Goal: Navigation & Orientation: Find specific page/section

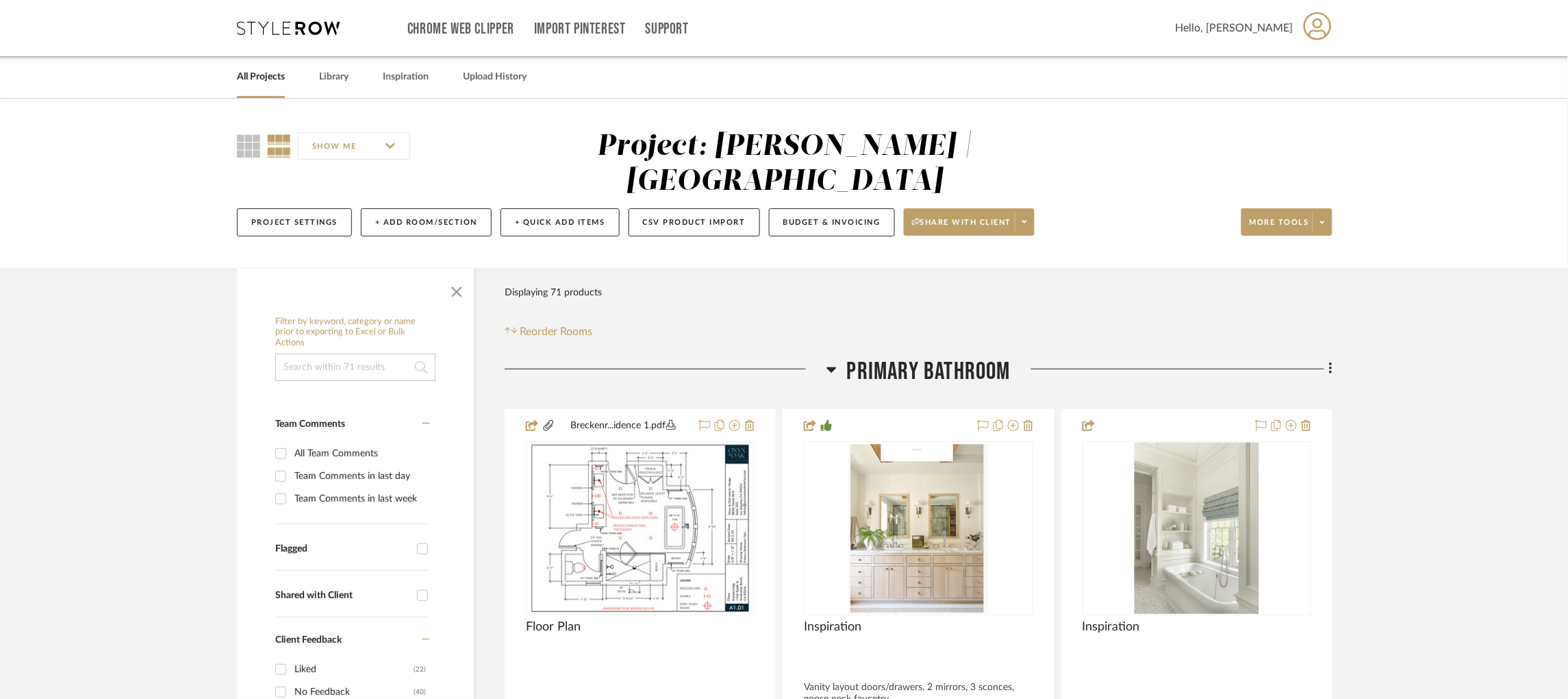
click at [262, 28] on icon at bounding box center [289, 27] width 103 height 14
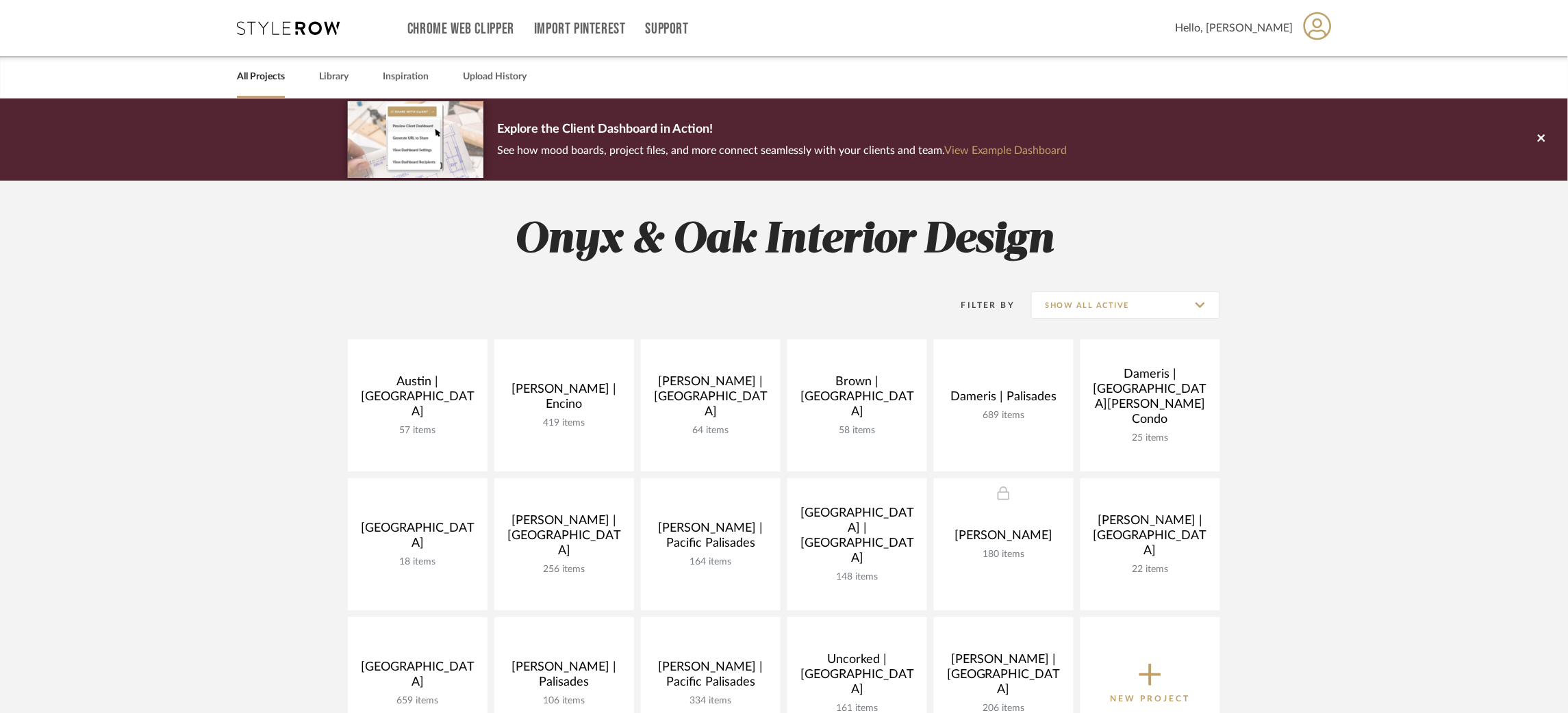
scroll to position [308, 0]
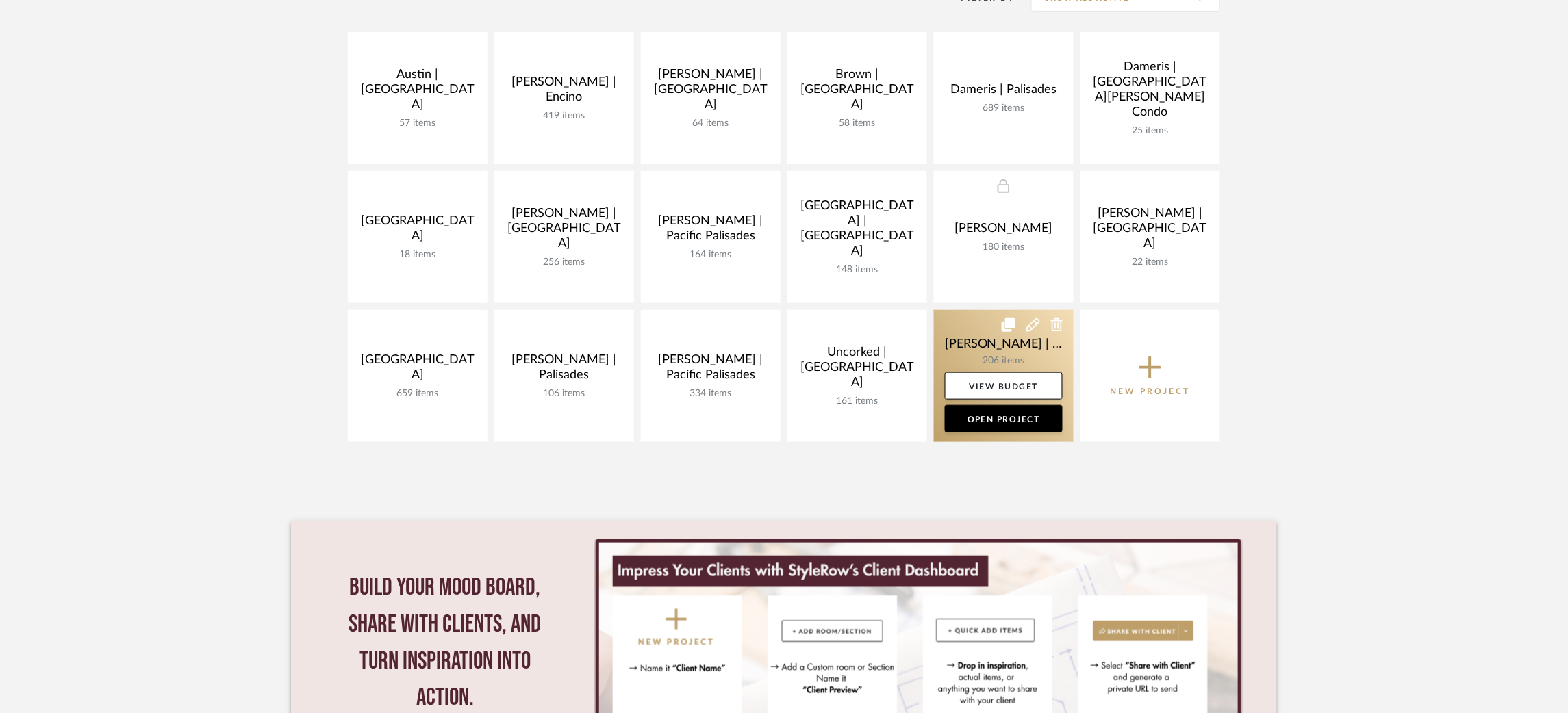
click at [950, 352] on link at bounding box center [1004, 376] width 140 height 132
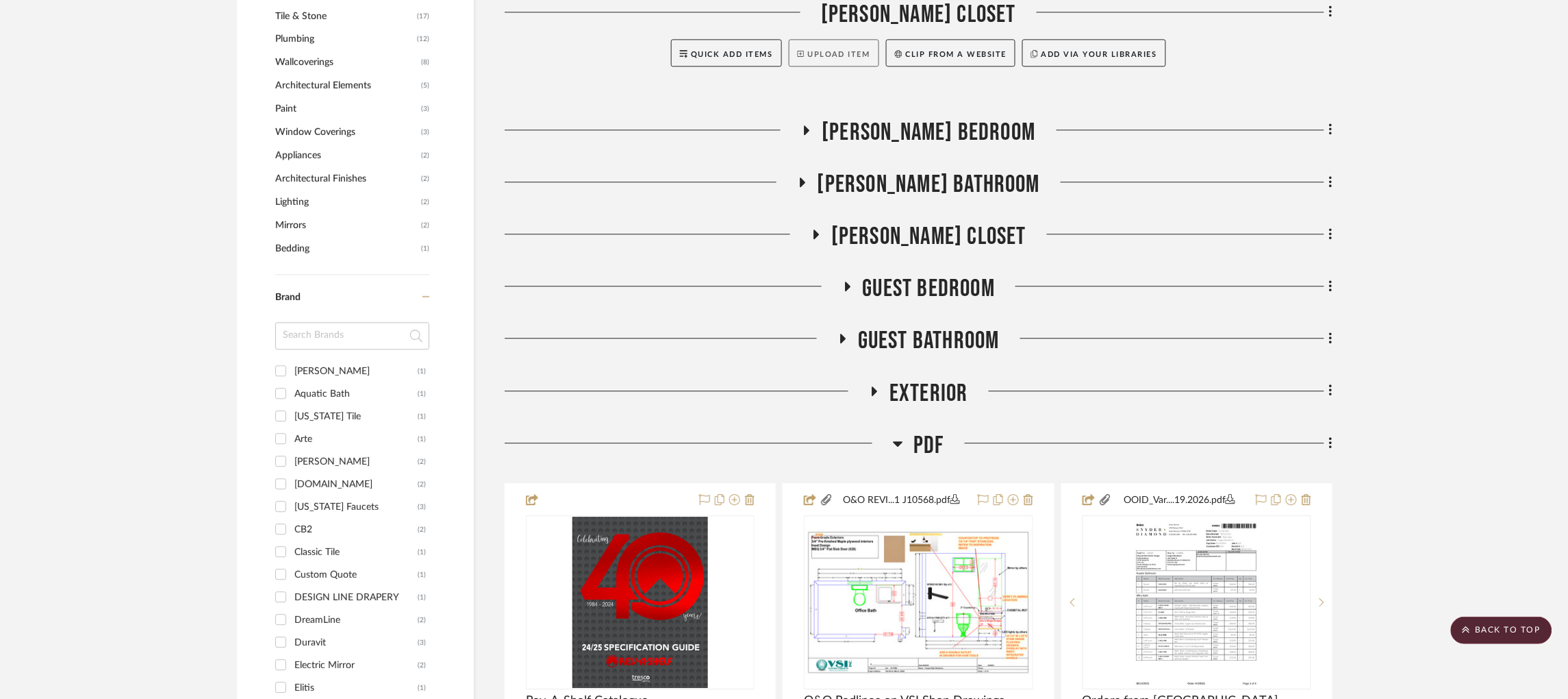
scroll to position [1211, 0]
click at [901, 434] on icon at bounding box center [898, 442] width 10 height 16
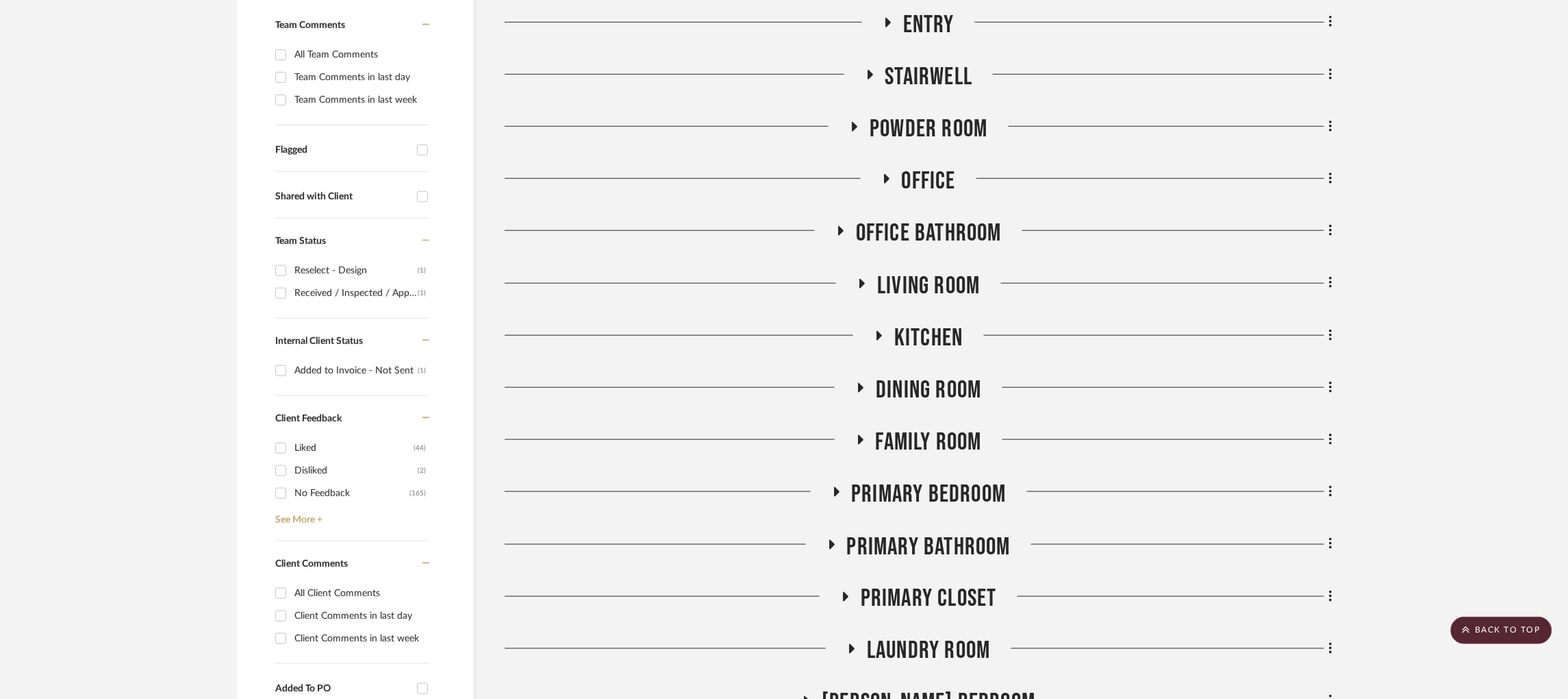
scroll to position [395, 0]
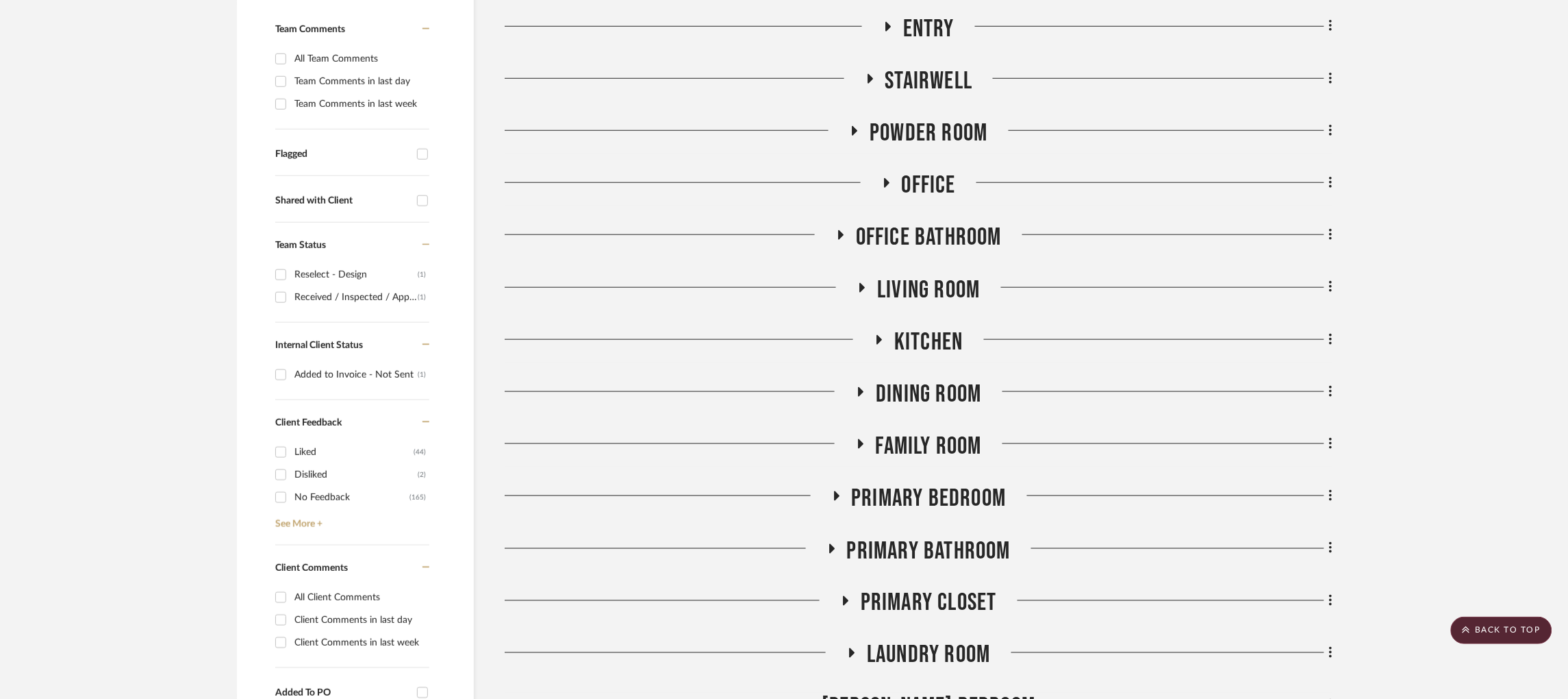
click at [835, 543] on icon at bounding box center [832, 548] width 16 height 10
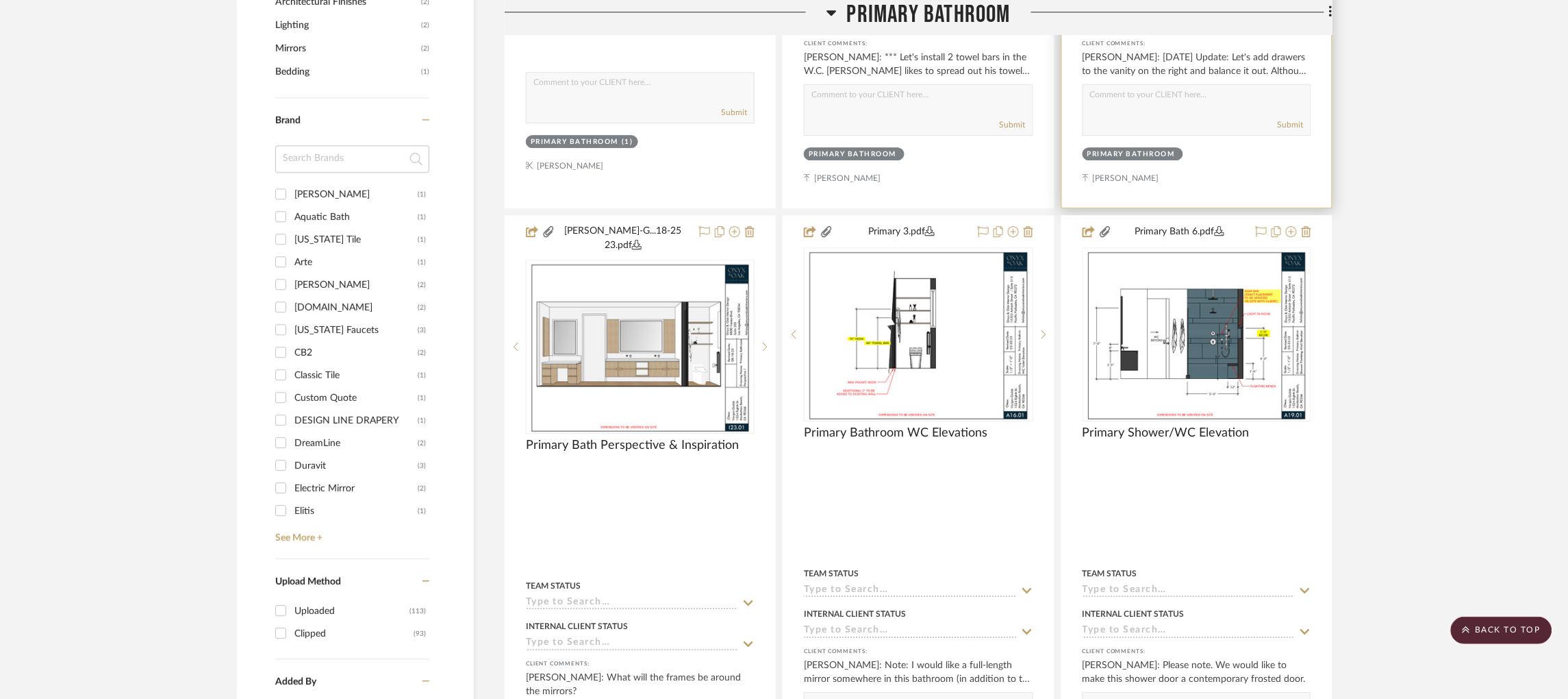
scroll to position [1395, 0]
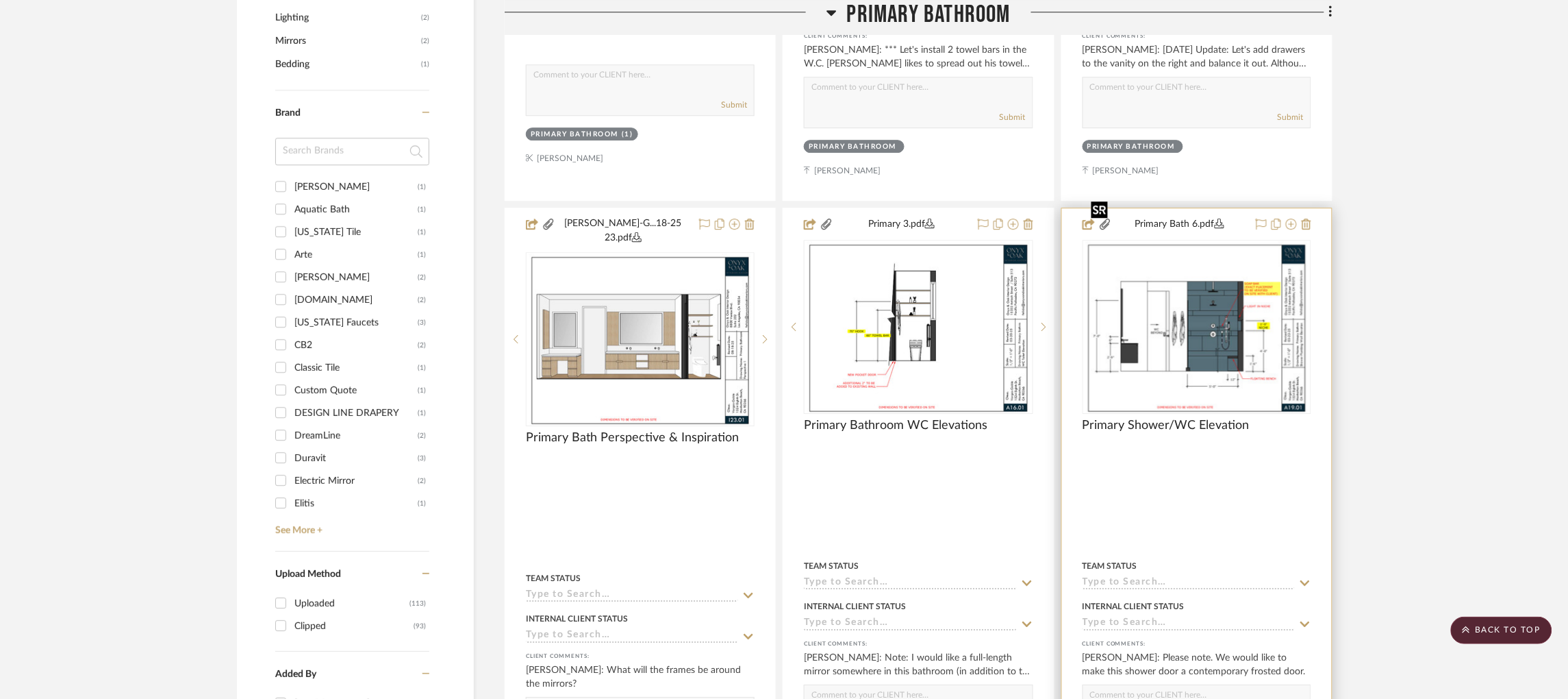
click at [1196, 299] on img "0" at bounding box center [1197, 326] width 222 height 171
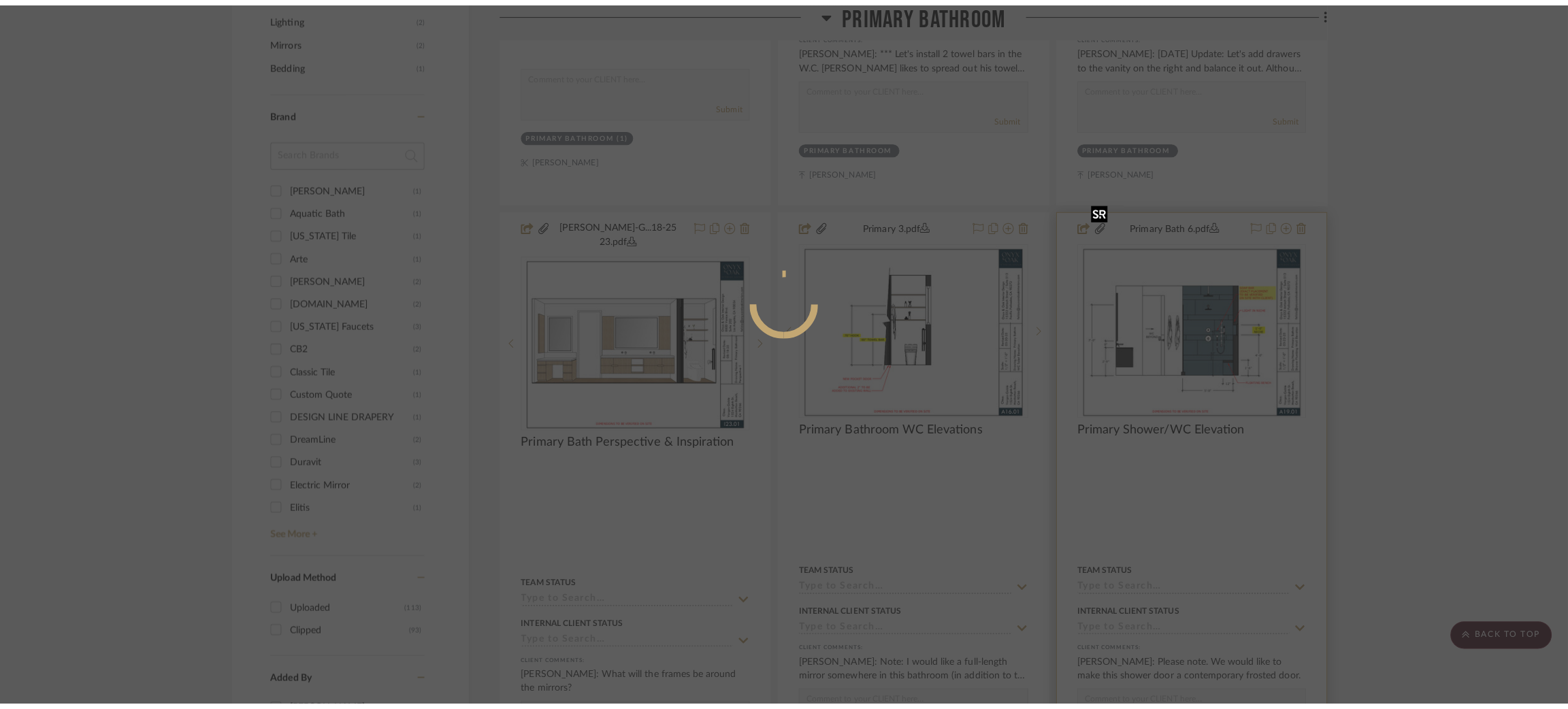
scroll to position [0, 0]
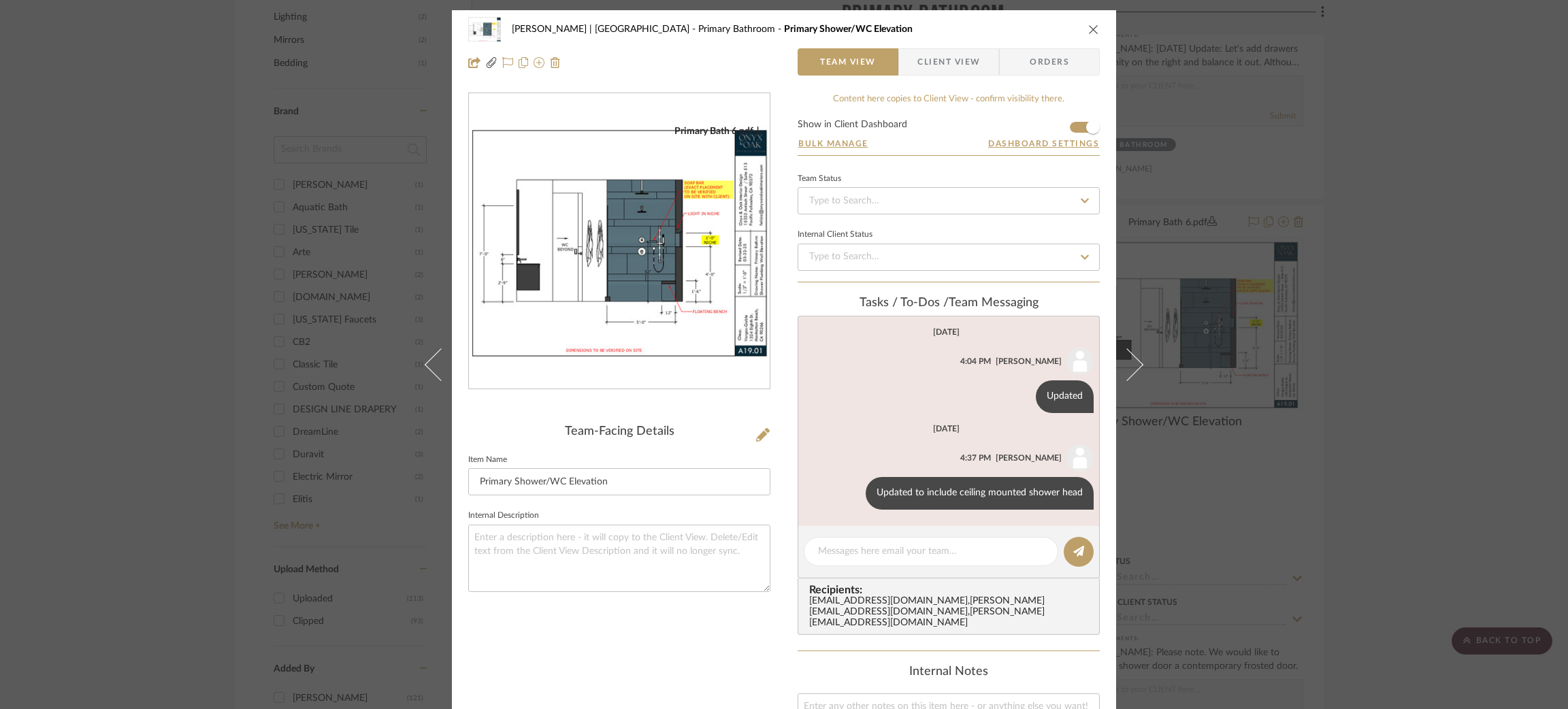
click at [1388, 263] on div "[PERSON_NAME] | [GEOGRAPHIC_DATA] Bathroom Primary Shower/WC Elevation Team Vie…" at bounding box center [784, 354] width 1568 height 709
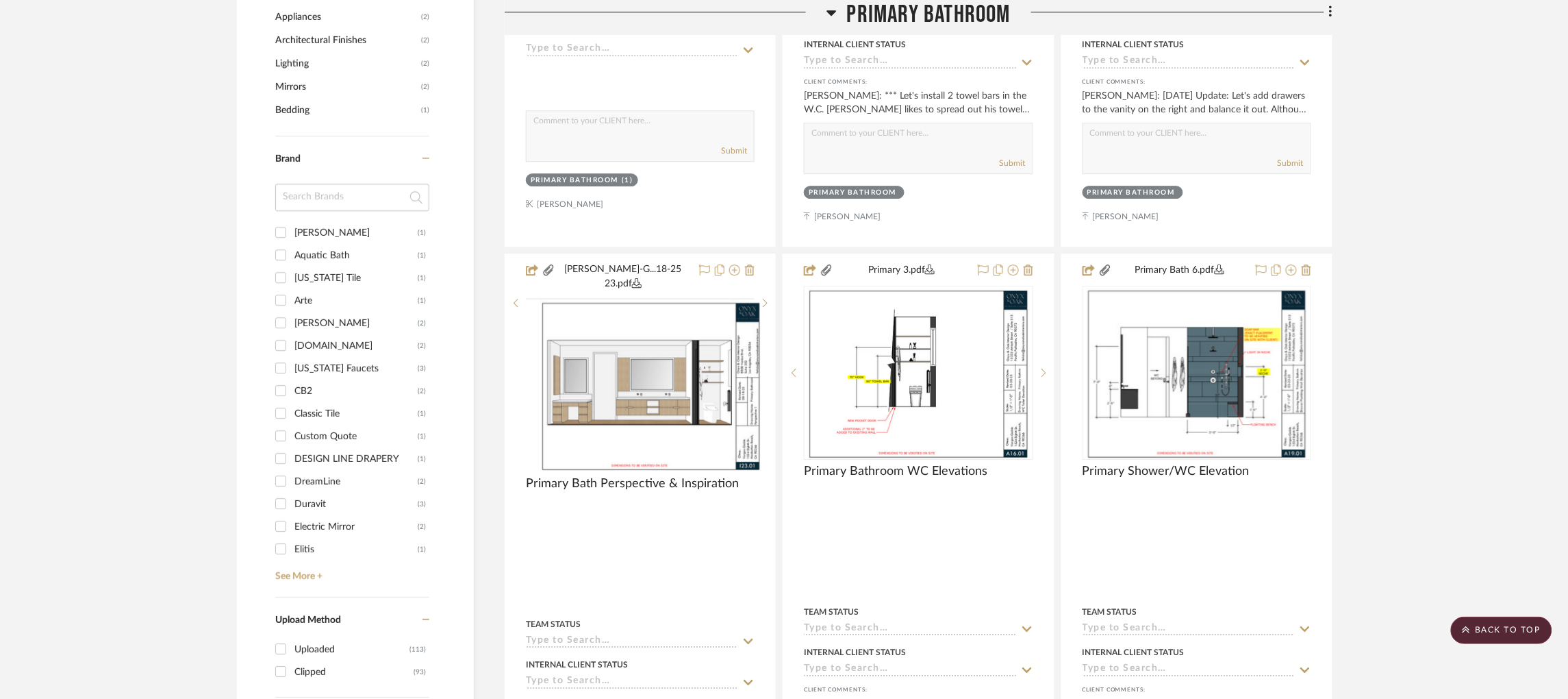
scroll to position [1196, 0]
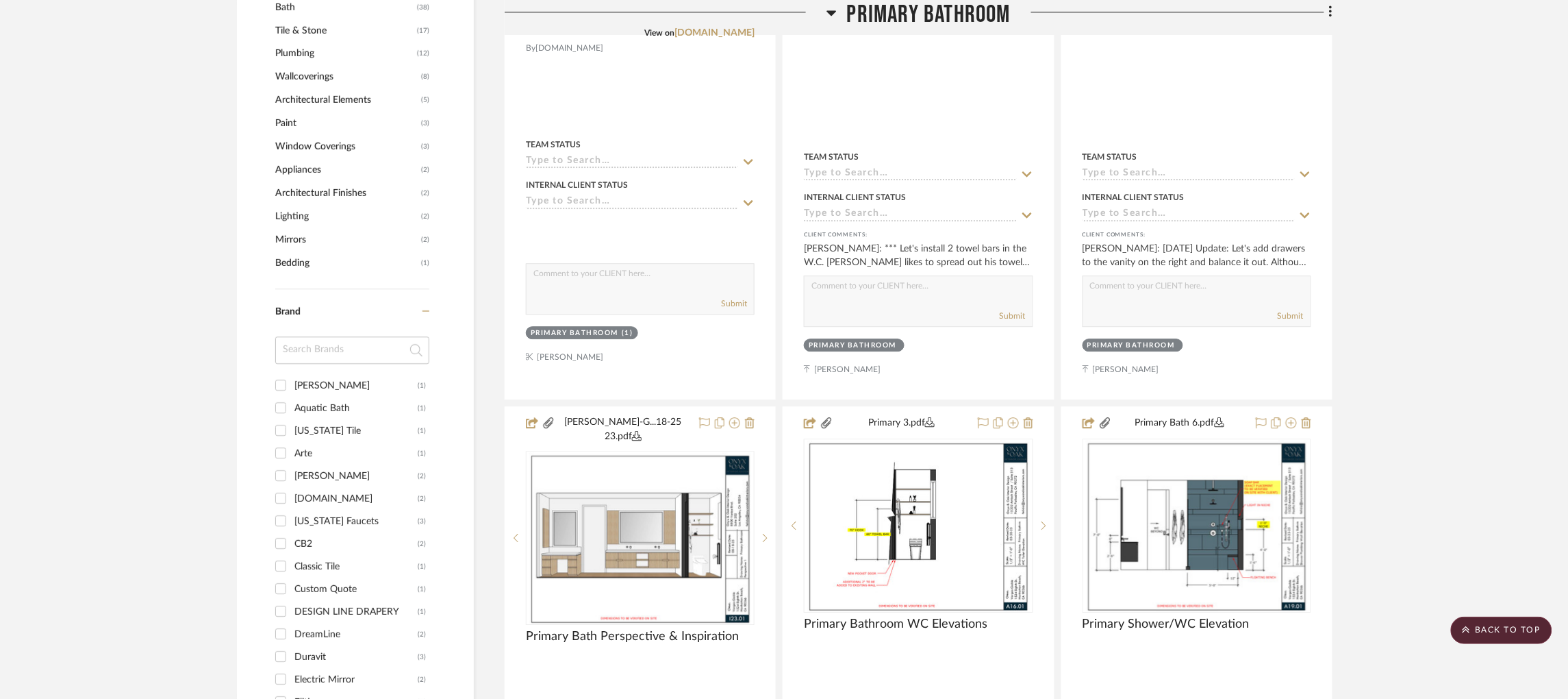
click at [833, 16] on icon at bounding box center [831, 12] width 10 height 16
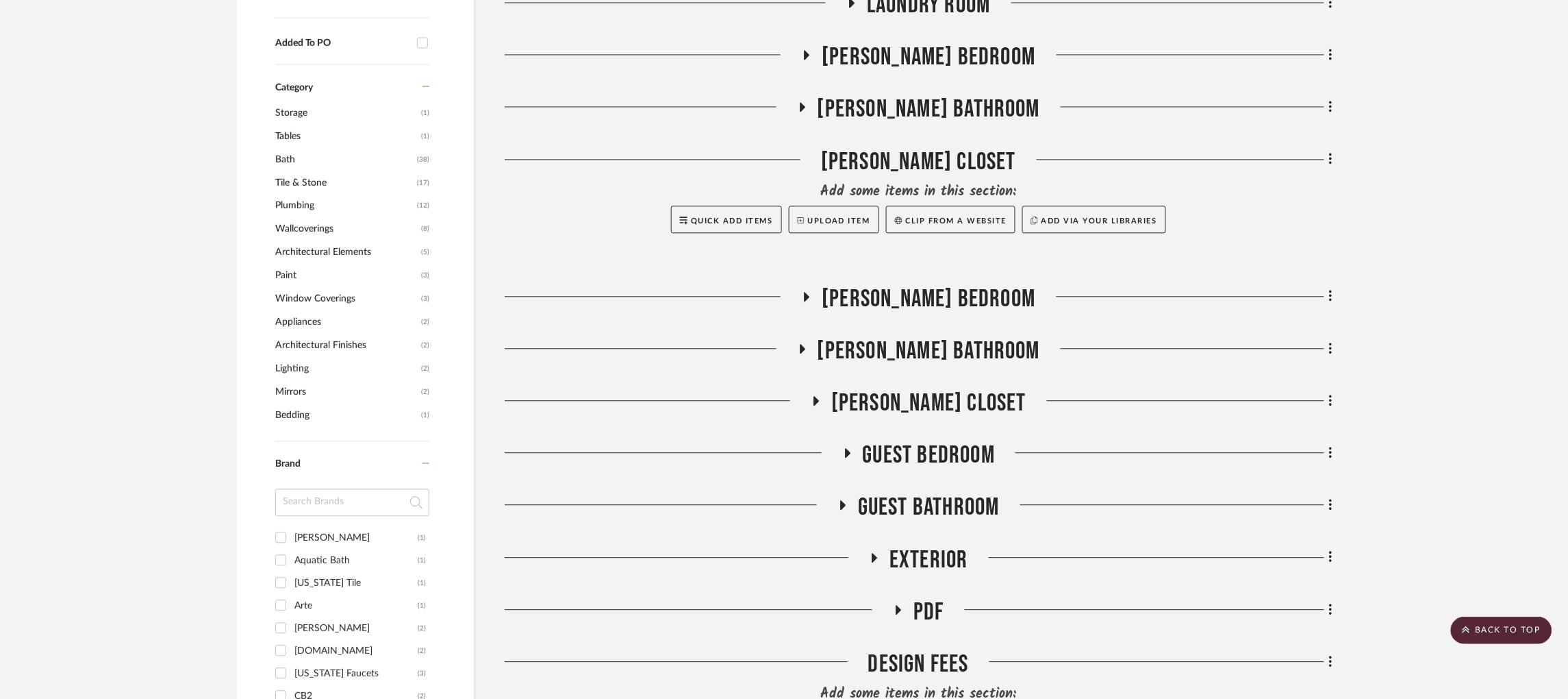
scroll to position [1038, 0]
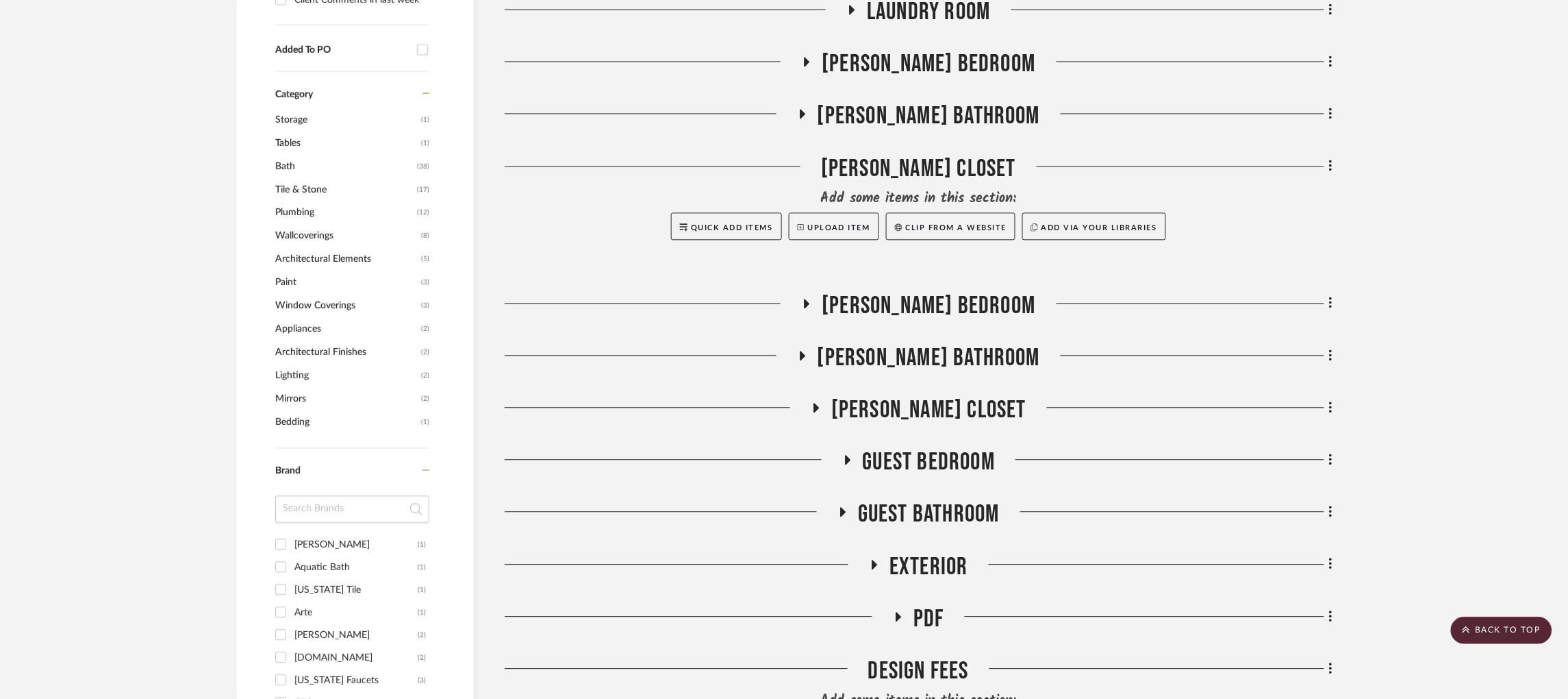
click at [810, 299] on icon at bounding box center [807, 303] width 5 height 9
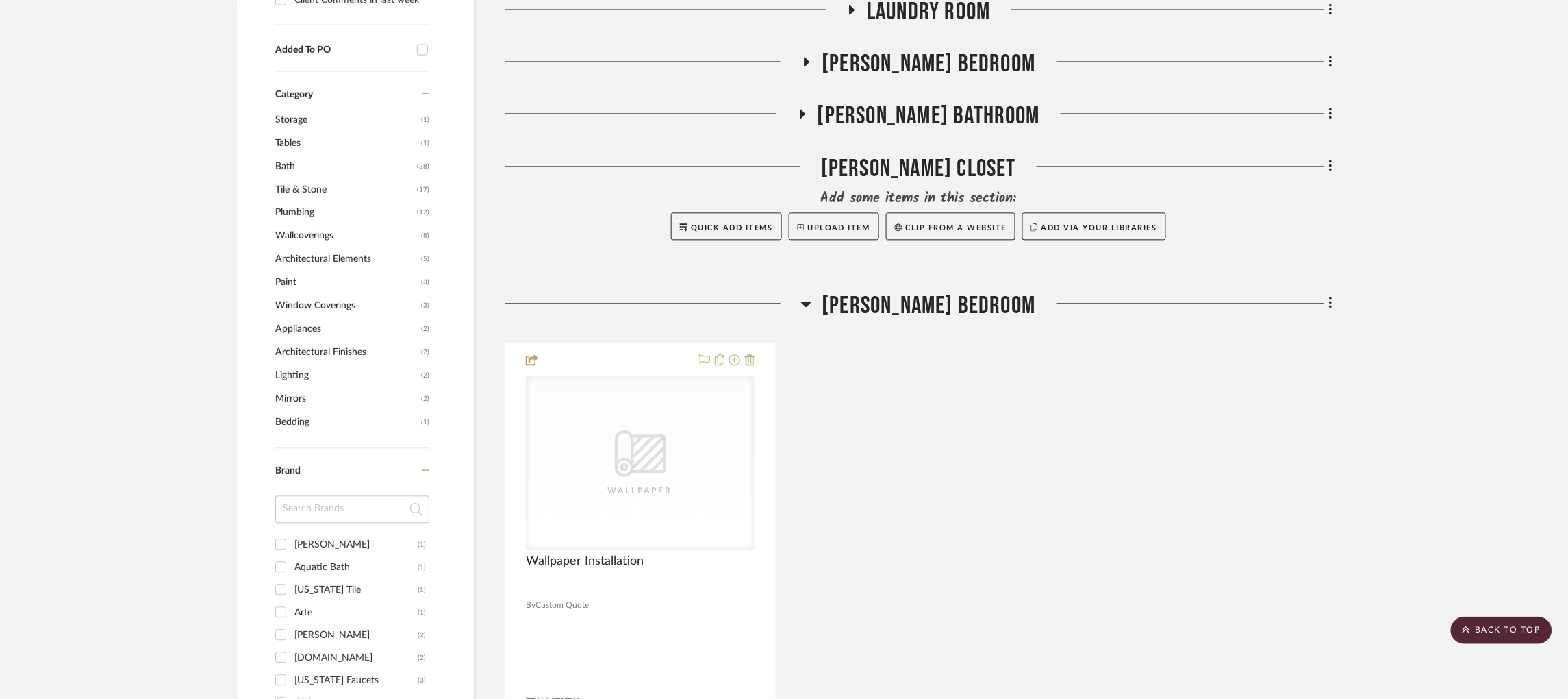
click at [811, 295] on icon at bounding box center [806, 303] width 10 height 16
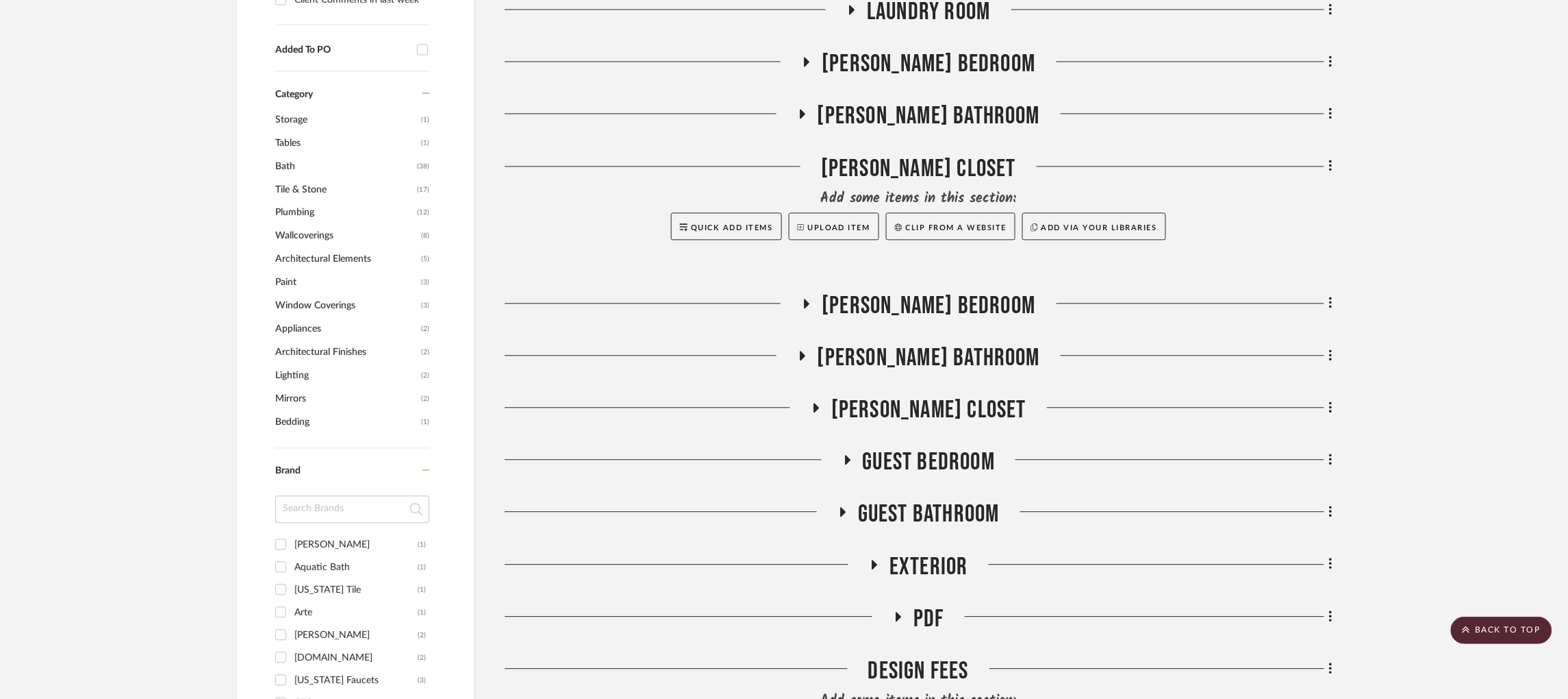
click at [805, 351] on icon at bounding box center [802, 355] width 5 height 9
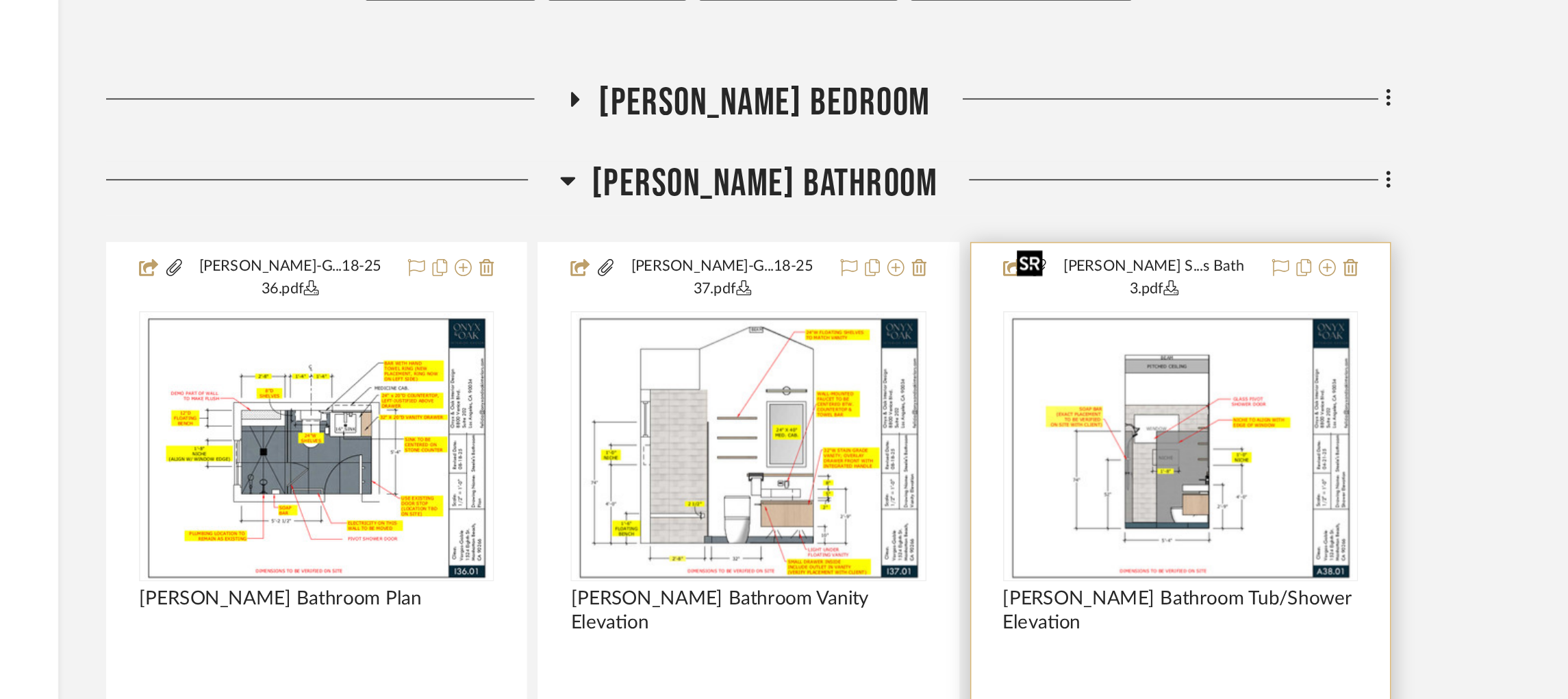
scroll to position [1119, 0]
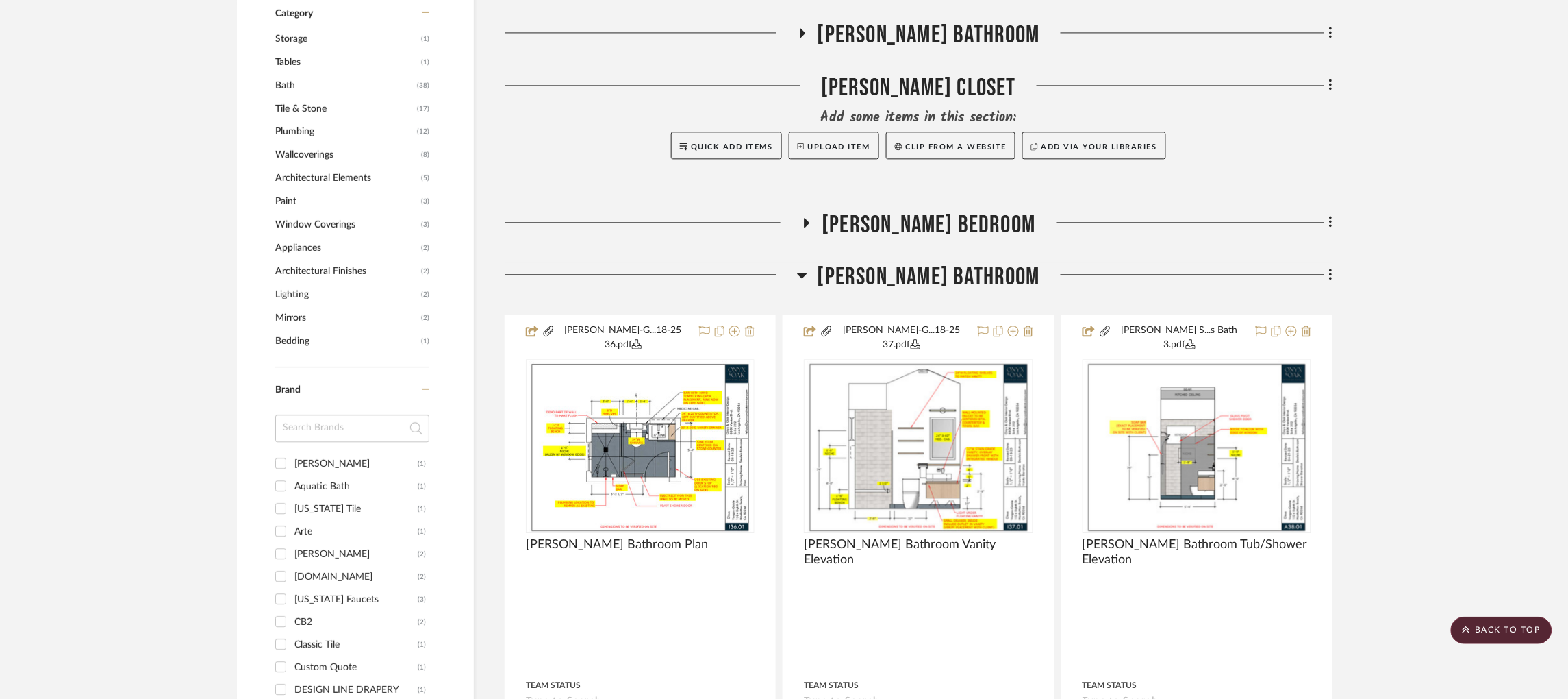
click at [807, 267] on icon at bounding box center [801, 275] width 10 height 16
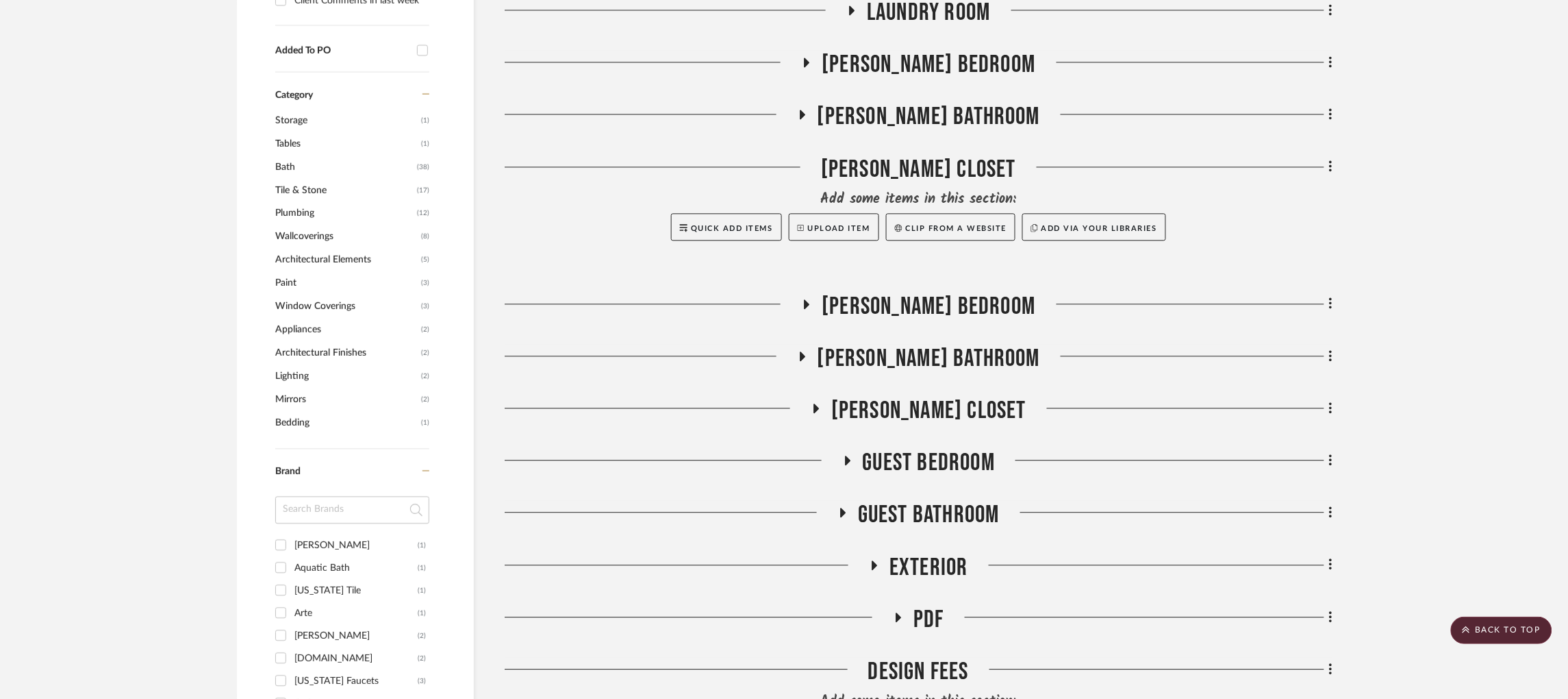
scroll to position [1016, 0]
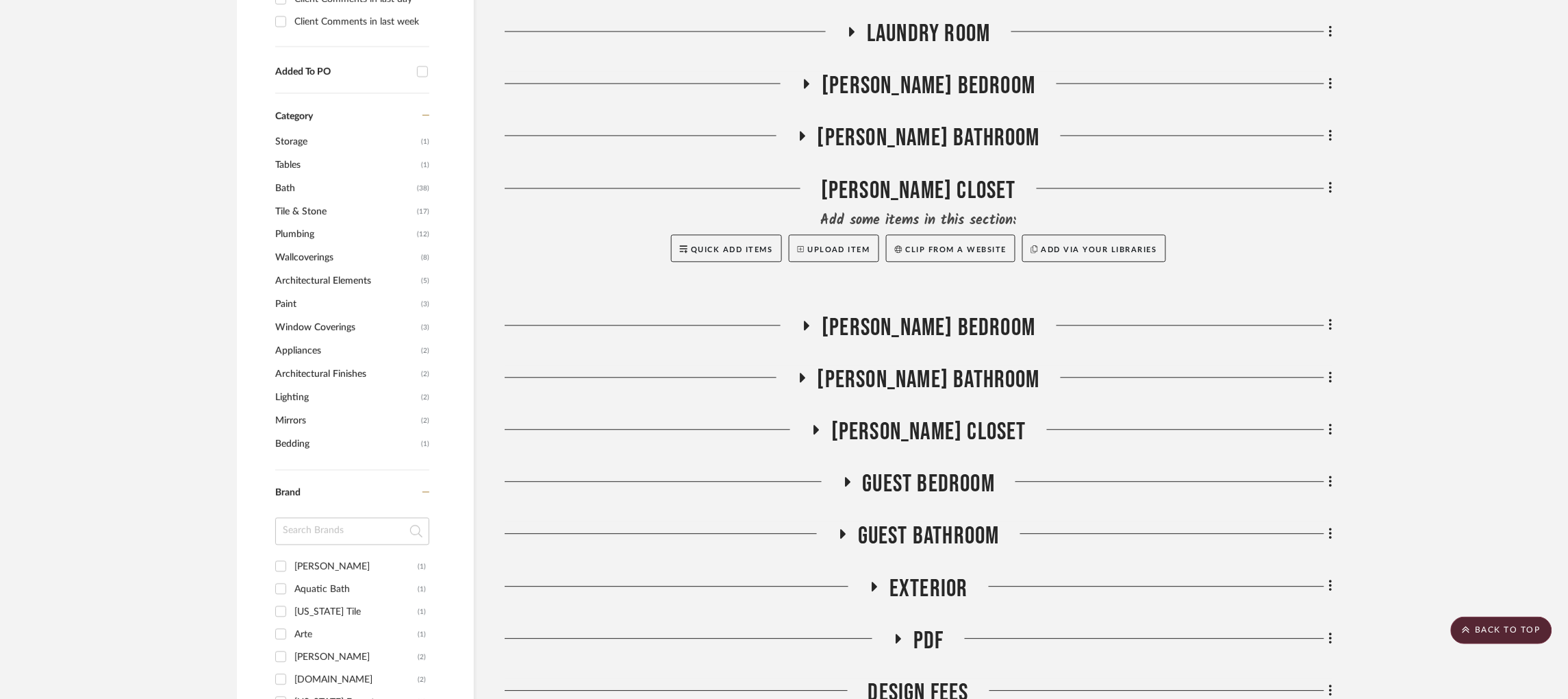
click at [810, 131] on icon at bounding box center [801, 136] width 16 height 10
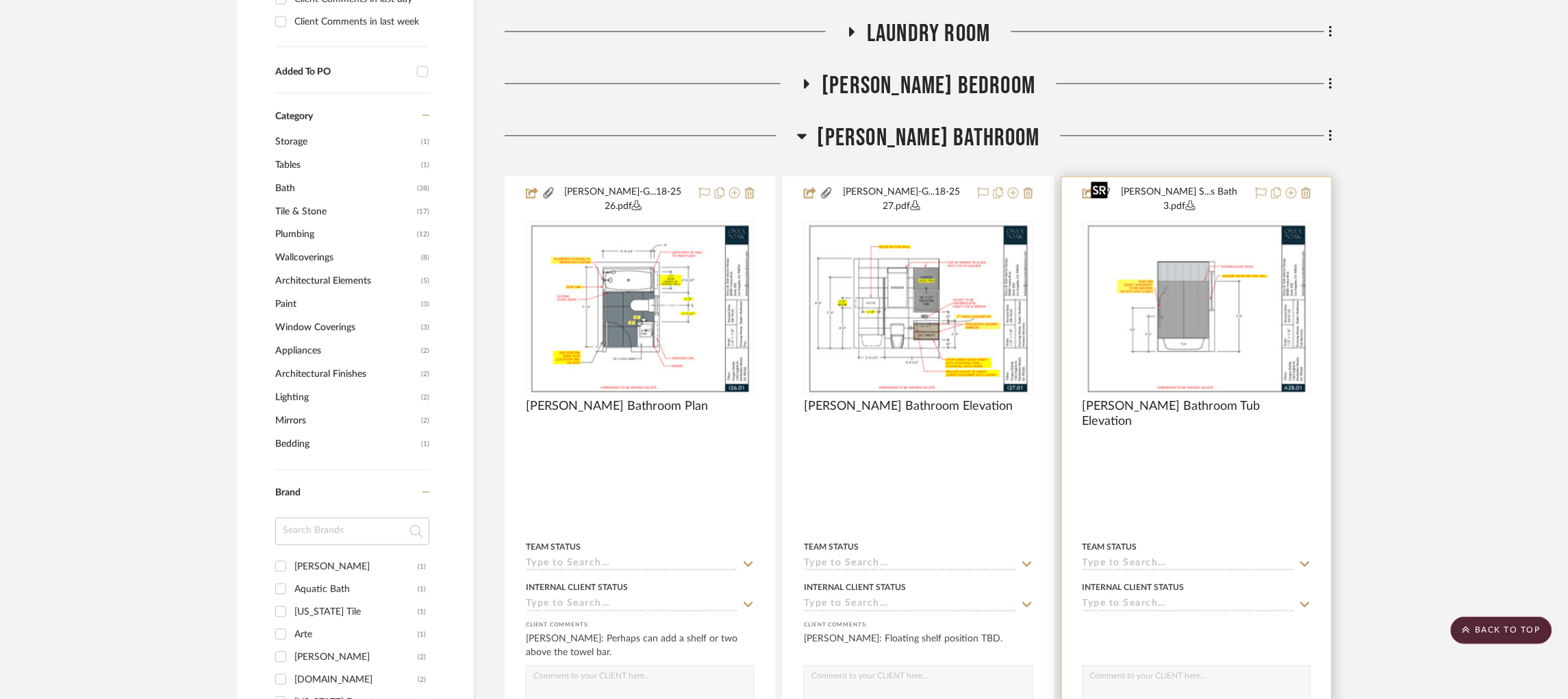
click at [0, 0] on img at bounding box center [0, 0] width 0 height 0
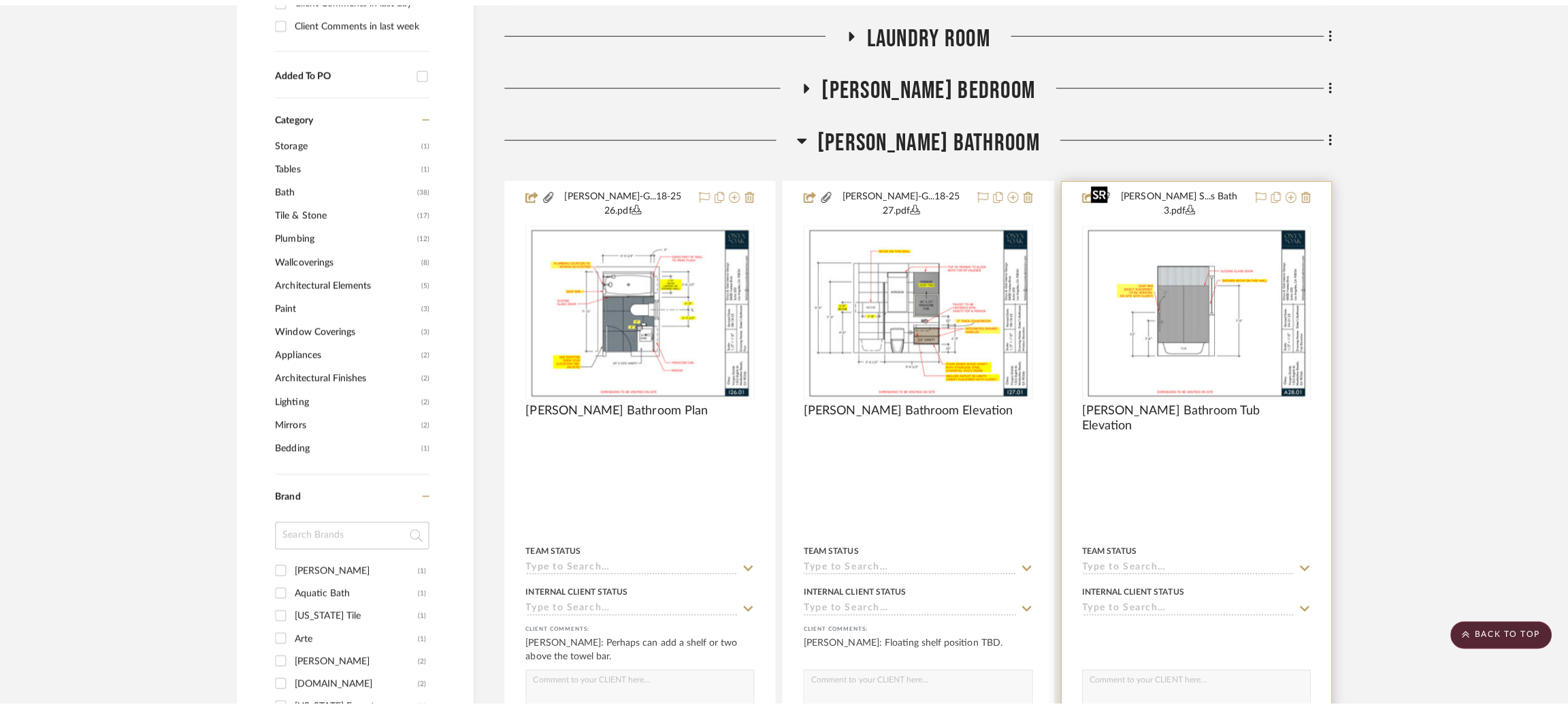
scroll to position [0, 0]
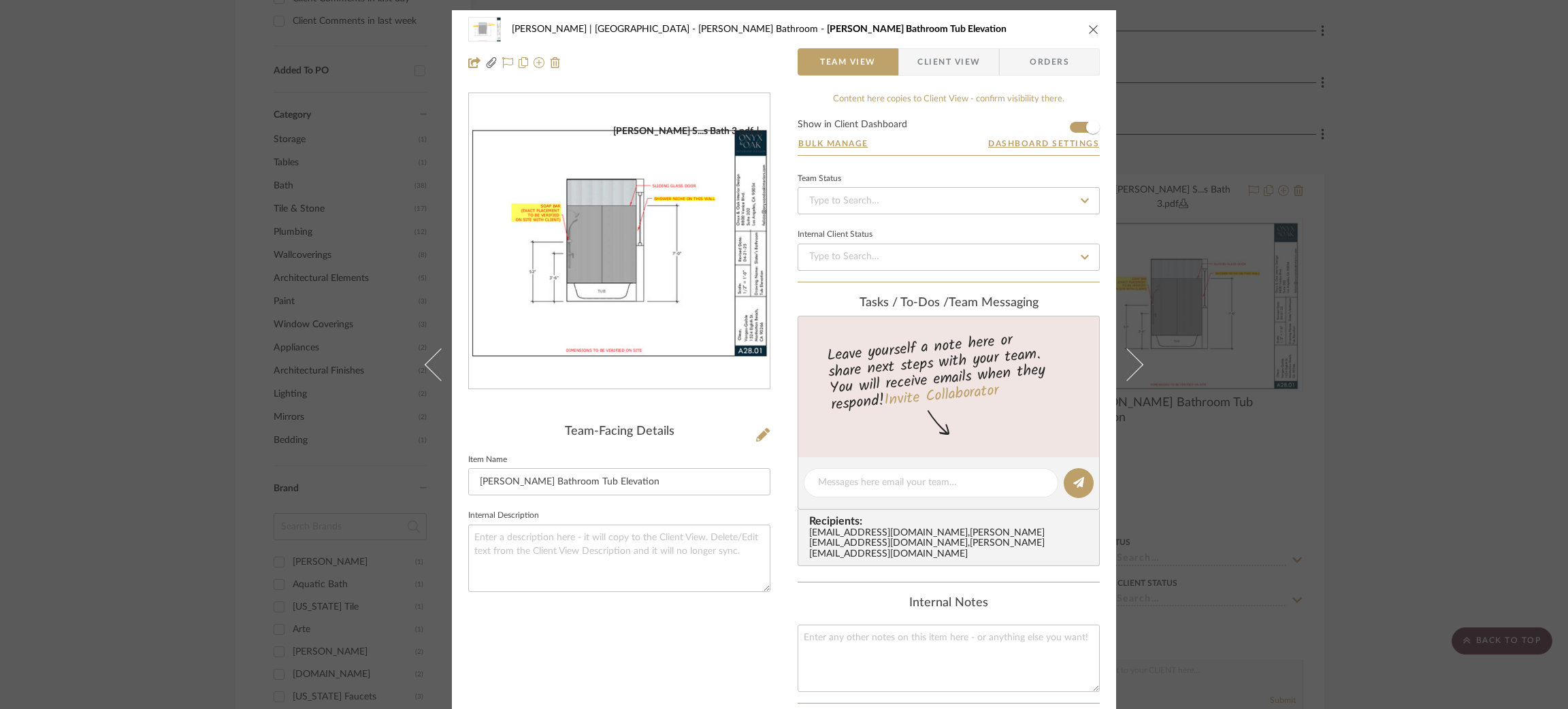
click at [1288, 362] on div "[PERSON_NAME] | [GEOGRAPHIC_DATA] [PERSON_NAME] Bathroom [PERSON_NAME] Bathroom…" at bounding box center [784, 354] width 1568 height 709
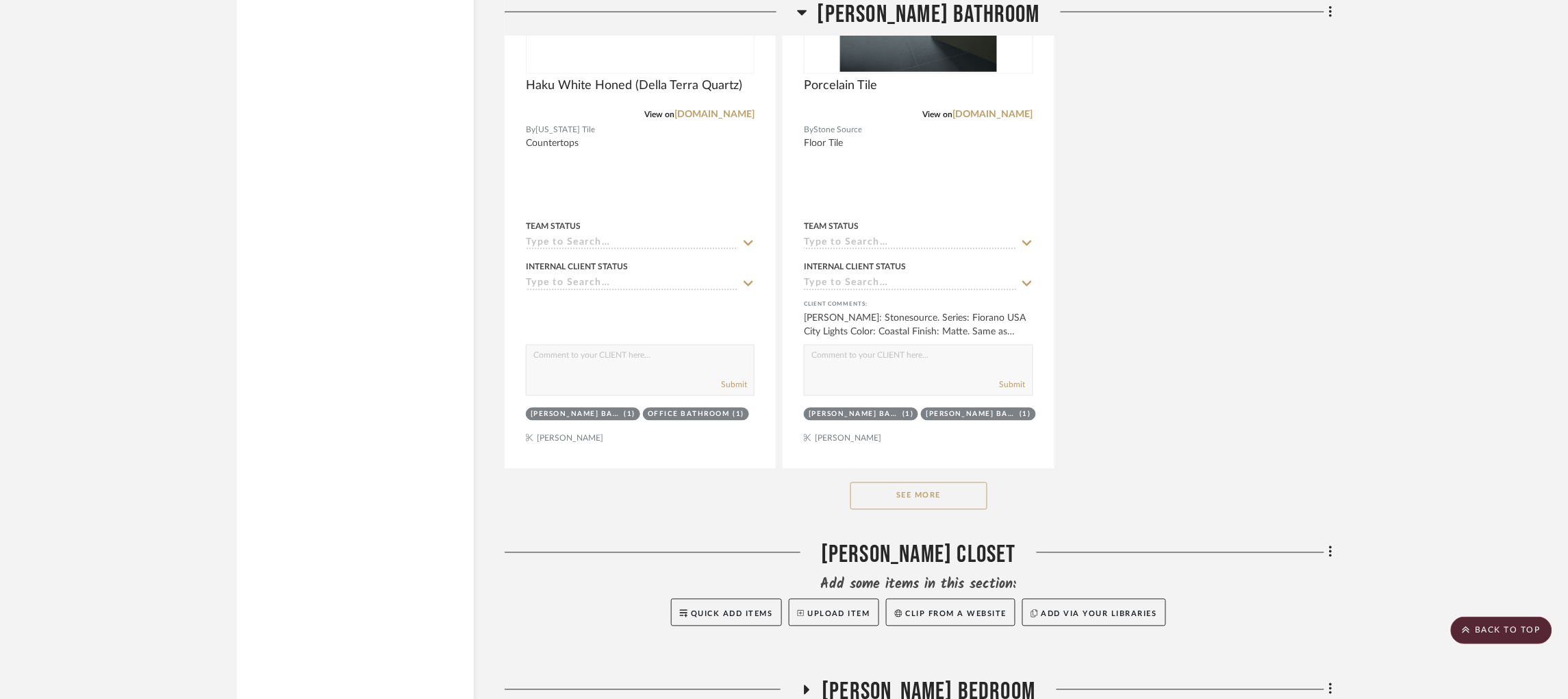
scroll to position [2565, 0]
